Goal: Transaction & Acquisition: Purchase product/service

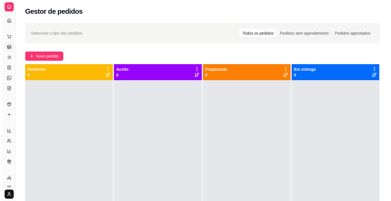
scroll to position [16, 0]
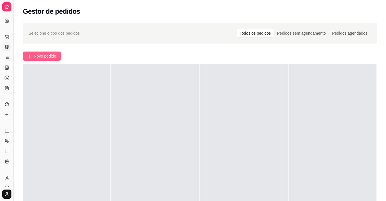
click at [40, 56] on span "Novo pedido" at bounding box center [45, 56] width 23 height 6
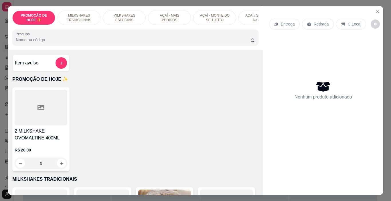
click at [122, 18] on p "MILKSHAKES ESPECIAIS" at bounding box center [124, 17] width 33 height 9
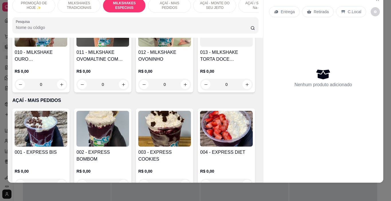
scroll to position [810, 0]
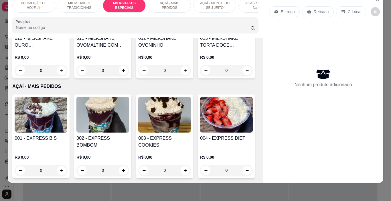
click at [166, 6] on div "AÇAÍ - MAIS PEDIDOS" at bounding box center [169, 5] width 43 height 14
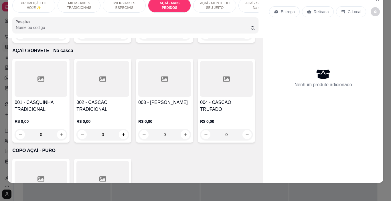
scroll to position [1318, 0]
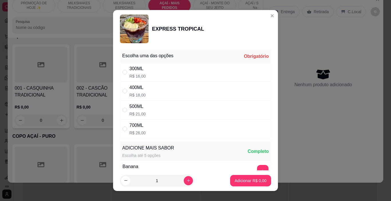
click at [206, 77] on div "300ML R$ 16,00" at bounding box center [195, 72] width 151 height 19
radio input "true"
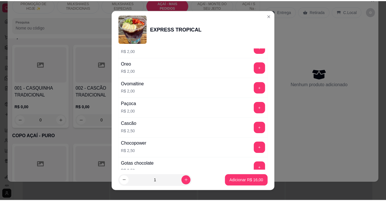
scroll to position [486, 0]
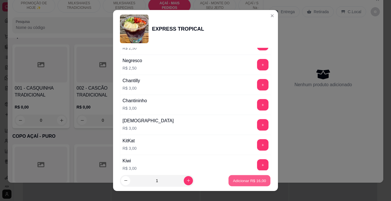
click at [247, 176] on button "Adicionar R$ 16,00" at bounding box center [249, 180] width 42 height 11
type input "1"
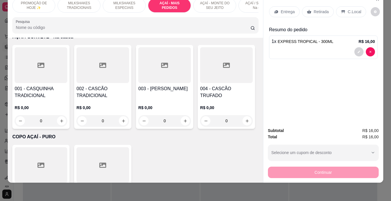
click at [314, 10] on p "Retirada" at bounding box center [321, 12] width 15 height 6
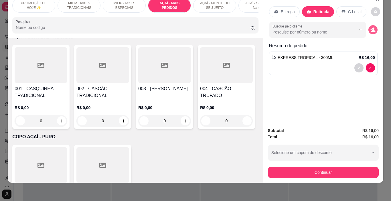
click at [368, 25] on button "decrease-product-quantity" at bounding box center [372, 29] width 9 height 9
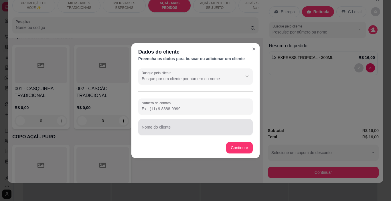
click at [151, 125] on div at bounding box center [196, 126] width 108 height 11
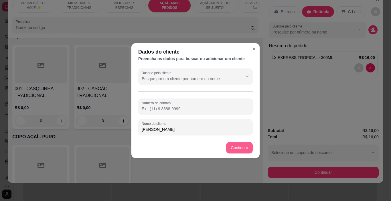
type input "[PERSON_NAME]"
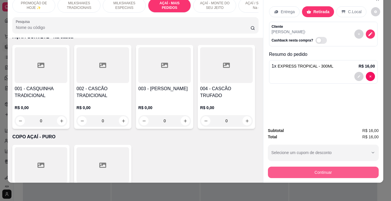
click at [281, 167] on button "Continuar" at bounding box center [323, 171] width 111 height 11
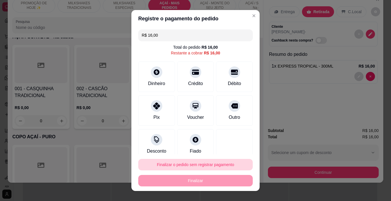
click at [217, 164] on button "Finalizar o pedido sem registrar pagamento" at bounding box center [195, 164] width 114 height 11
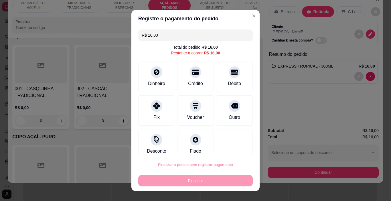
click at [227, 149] on button "Confirmar" at bounding box center [228, 148] width 21 height 9
type input "0"
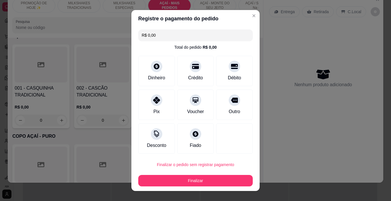
type input "R$ 0,00"
